Goal: Task Accomplishment & Management: Manage account settings

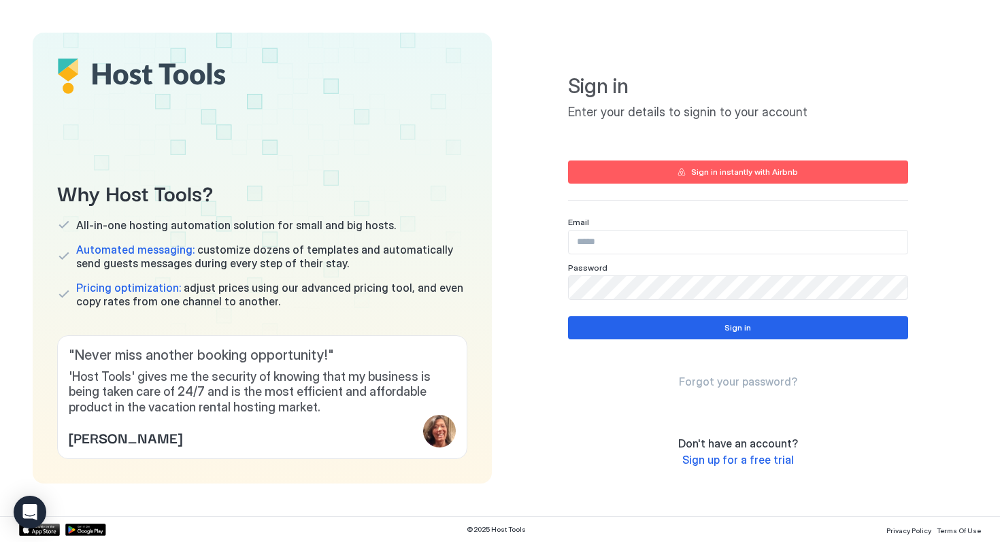
click at [737, 243] on input "Input Field" at bounding box center [738, 242] width 339 height 23
type input "**********"
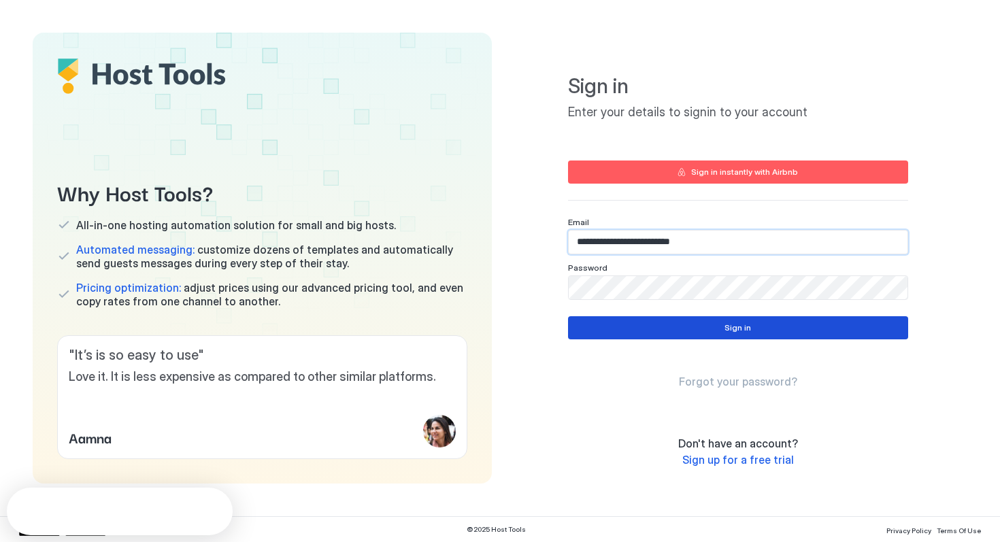
click at [729, 325] on div "Sign in" at bounding box center [737, 328] width 27 height 12
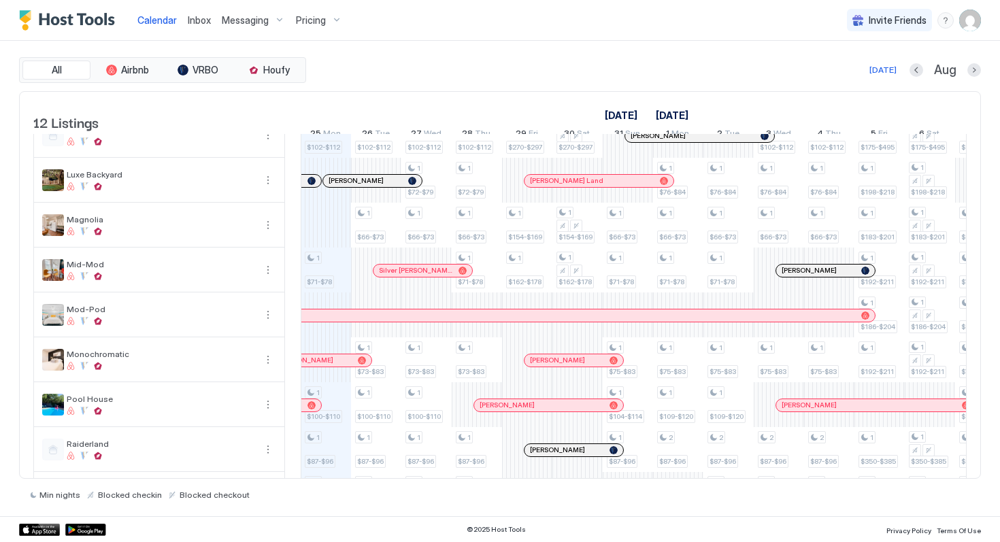
scroll to position [67, 0]
click at [337, 252] on div "1 $102-$112 1 $71-$78 1 $100-$110 1 $87-$96 1 $92-$101 1 $101-$110 1 $102-$112 …" at bounding box center [879, 337] width 2667 height 538
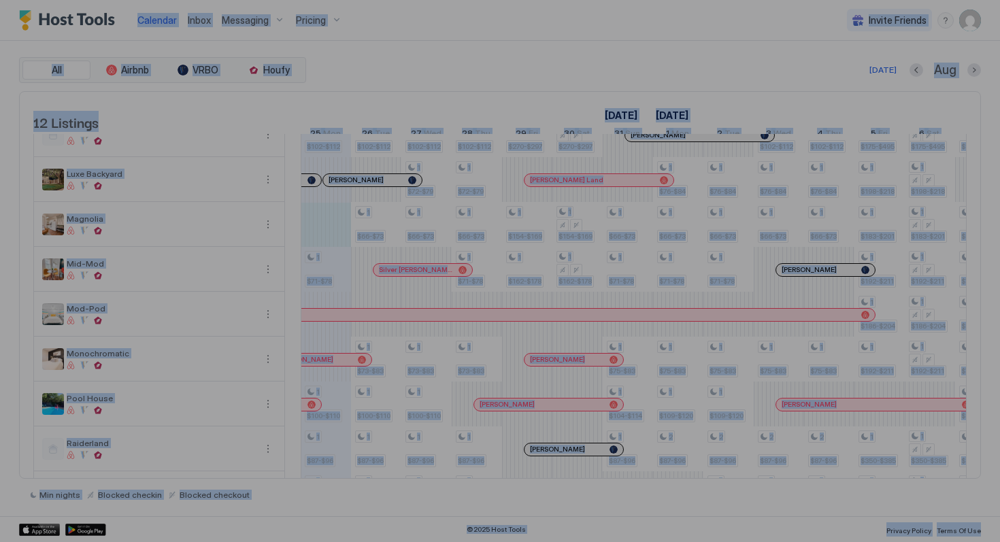
click at [337, 252] on div at bounding box center [500, 271] width 1000 height 542
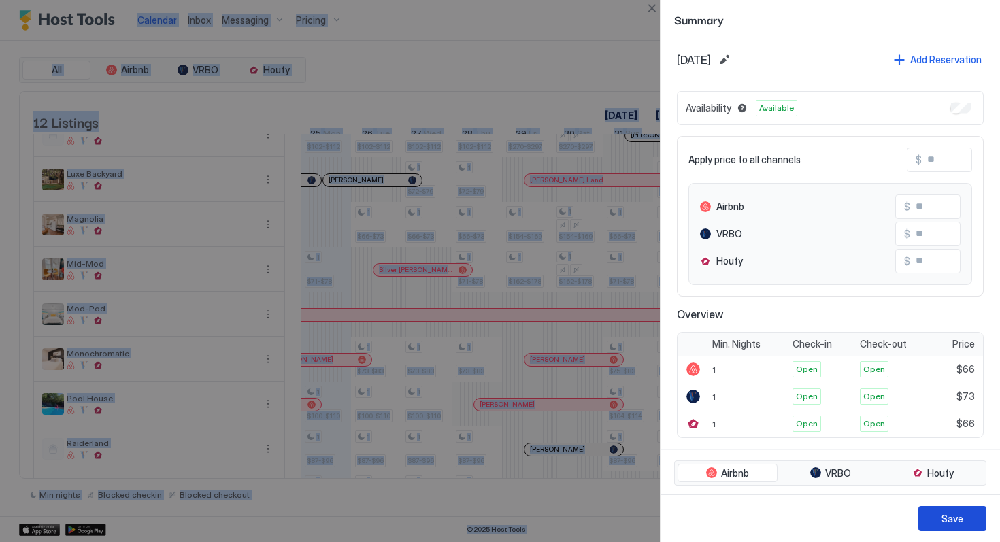
click at [932, 520] on button "Save" at bounding box center [952, 518] width 68 height 25
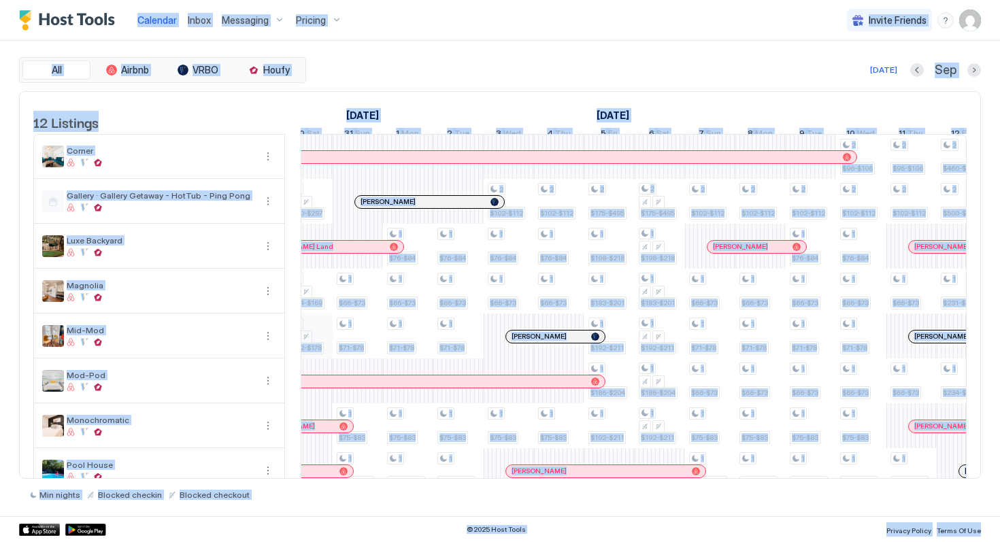
scroll to position [0, 0]
